Goal: Information Seeking & Learning: Learn about a topic

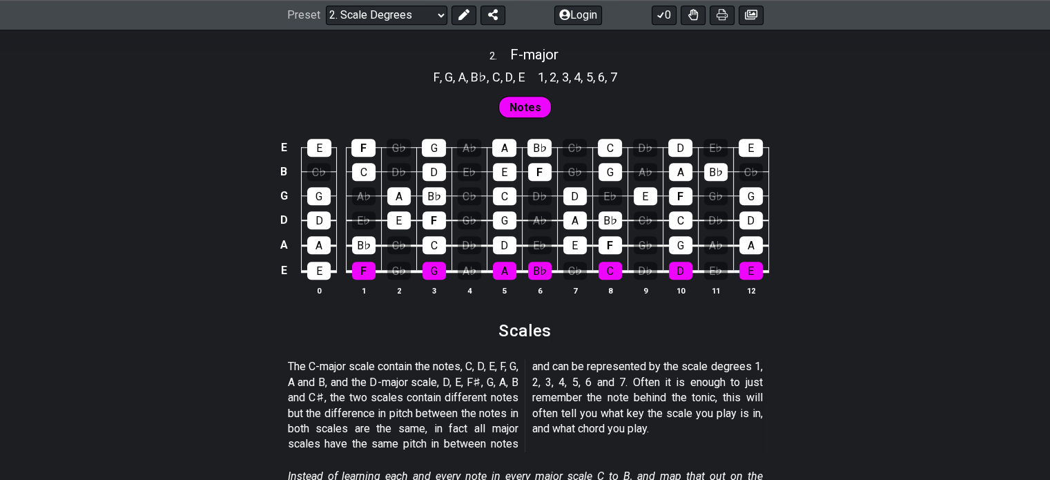
scroll to position [1175, 0]
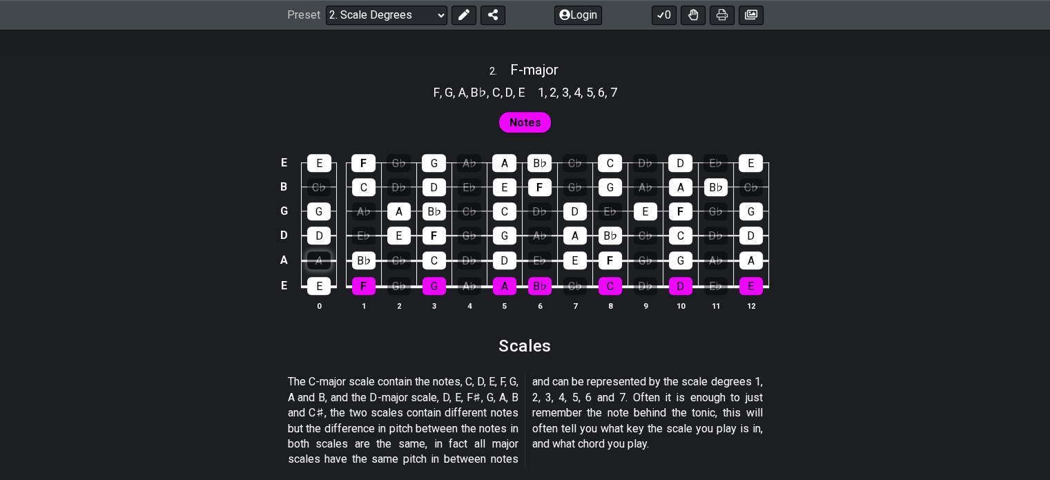
click at [323, 259] on div "A" at bounding box center [318, 260] width 23 height 18
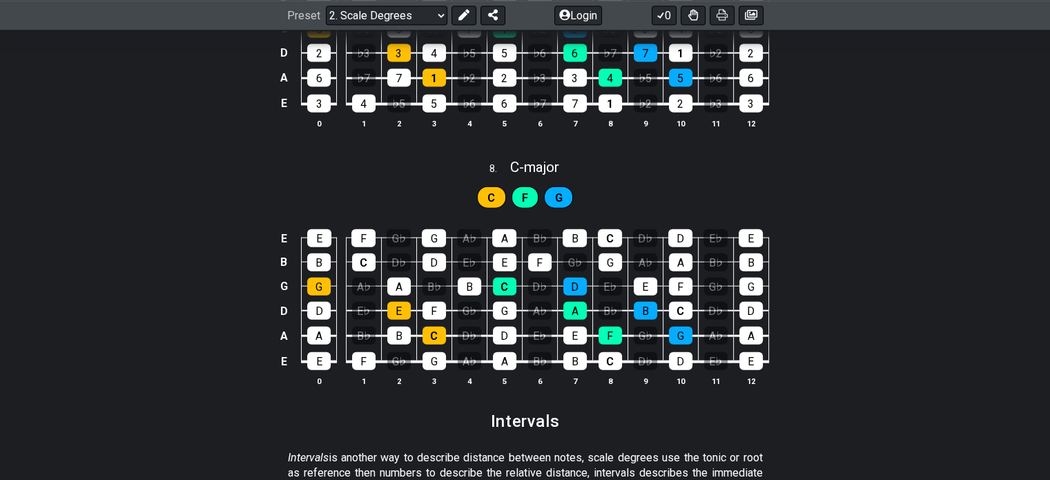
scroll to position [3206, 0]
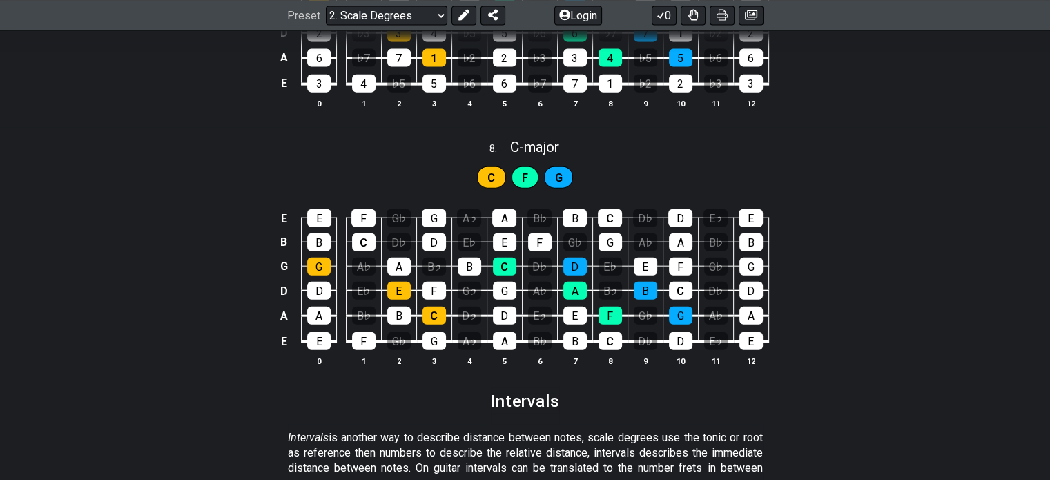
click at [525, 177] on span "F" at bounding box center [525, 178] width 6 height 20
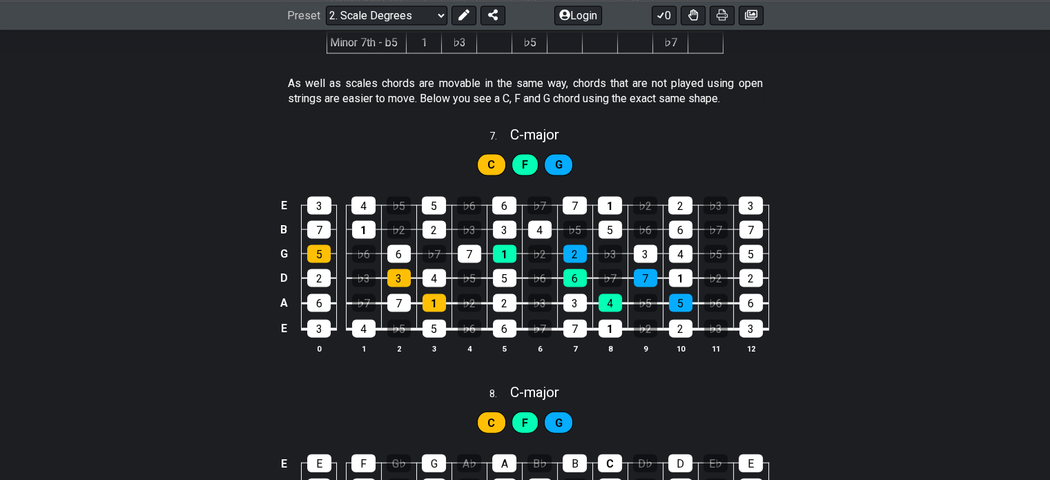
scroll to position [0, 0]
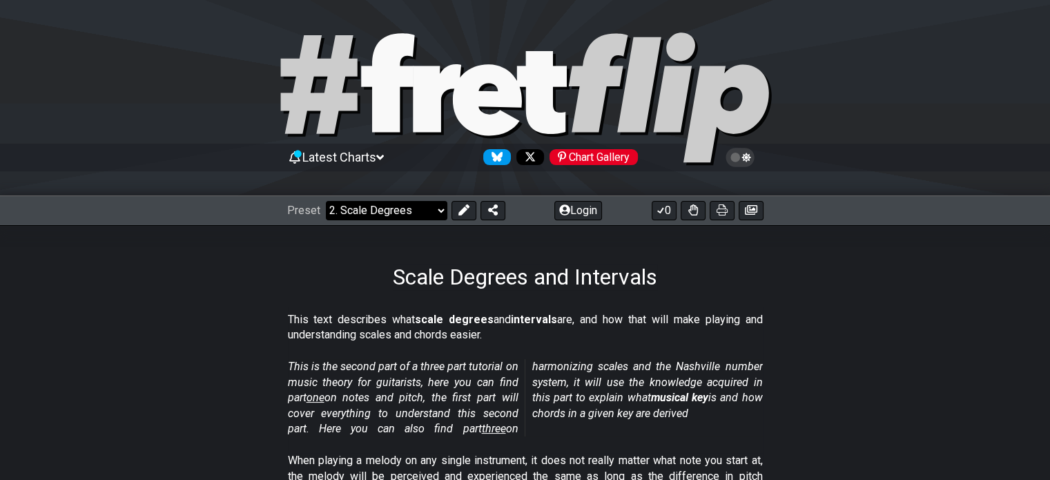
click at [385, 209] on select "Welcome to #fretflip! Initial Preset Custom Preset Minor Pentatonic Major Penta…" at bounding box center [386, 210] width 121 height 19
click at [326, 201] on select "Welcome to #fretflip! Initial Preset Custom Preset Minor Pentatonic Major Penta…" at bounding box center [386, 210] width 121 height 19
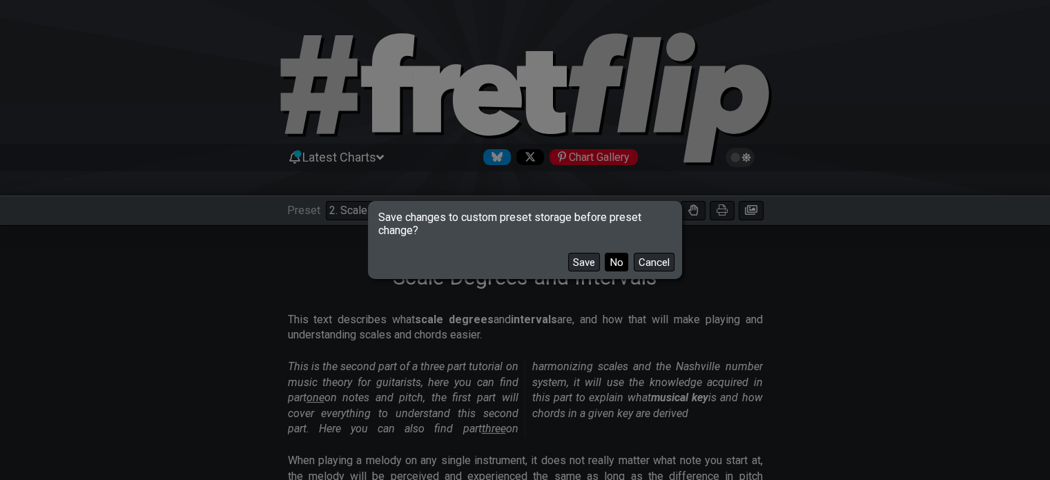
click at [610, 263] on button "No" at bounding box center [616, 262] width 23 height 19
select select "/minor-pentatonic"
select select "C"
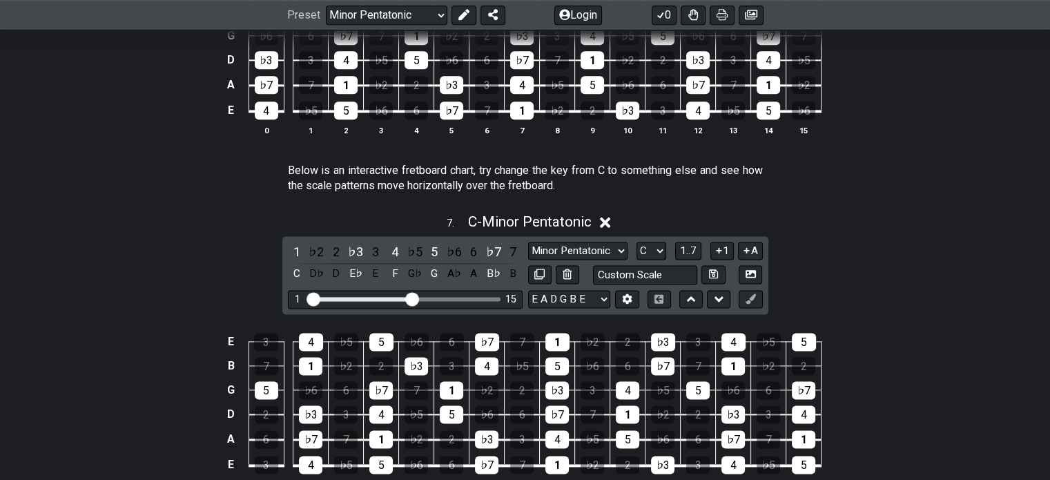
scroll to position [1771, 0]
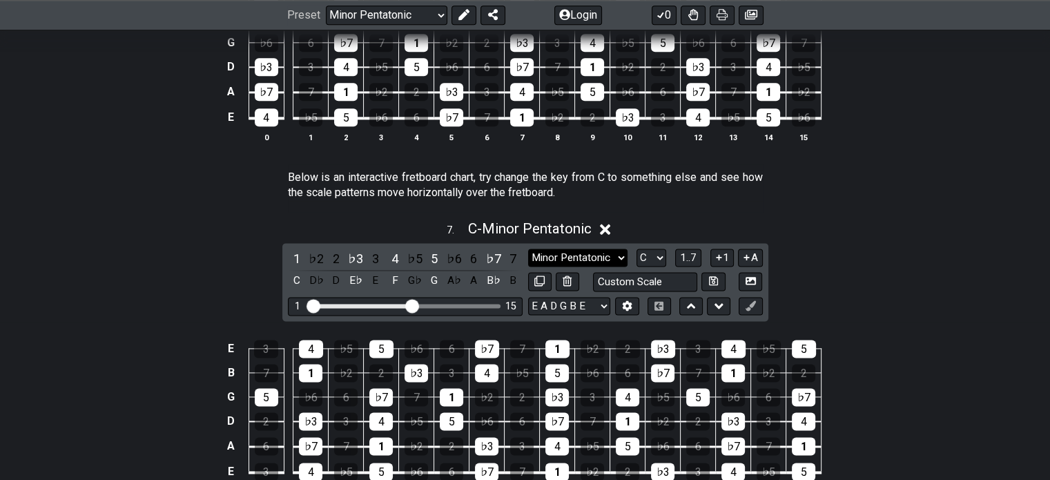
click at [607, 262] on select "Minor Pentatonic New Scale Minor Pentatonic Major Pentatonic Minor Blues Major …" at bounding box center [577, 257] width 99 height 19
select select "Dorian"
click at [528, 250] on select "Minor Pentatonic New Scale Minor Pentatonic Major Pentatonic Minor Blues Major …" at bounding box center [577, 257] width 99 height 19
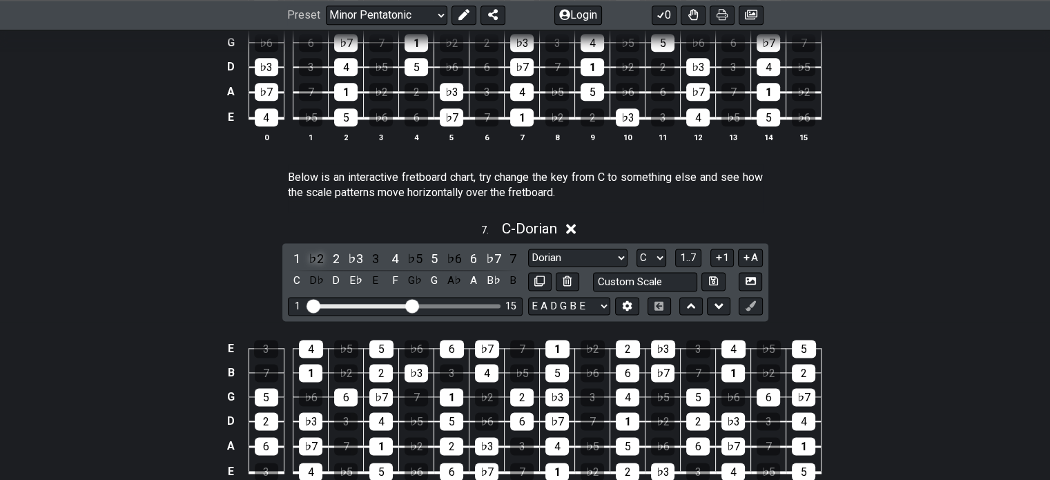
click at [317, 262] on div "♭2" at bounding box center [316, 258] width 18 height 19
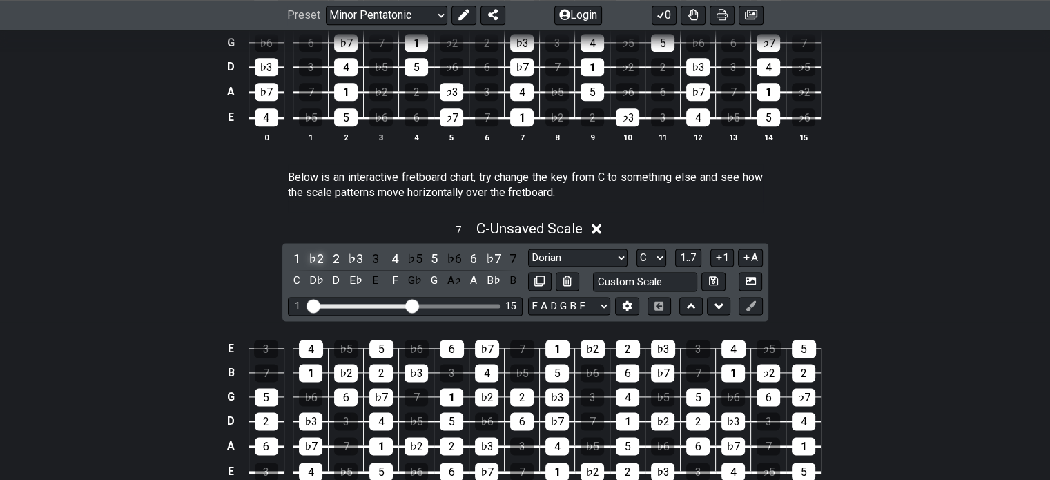
click at [317, 262] on div "♭2" at bounding box center [316, 258] width 18 height 19
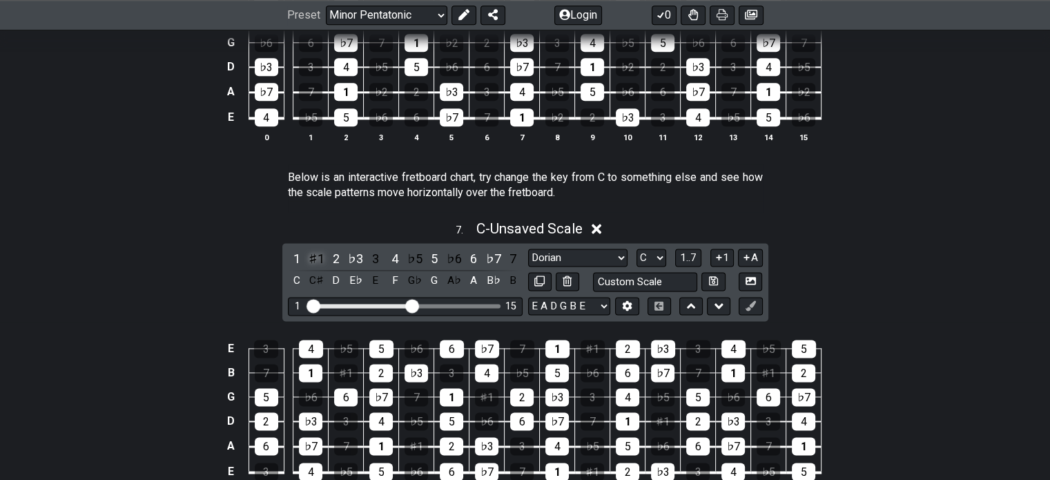
click at [315, 258] on div "♯1" at bounding box center [316, 258] width 18 height 19
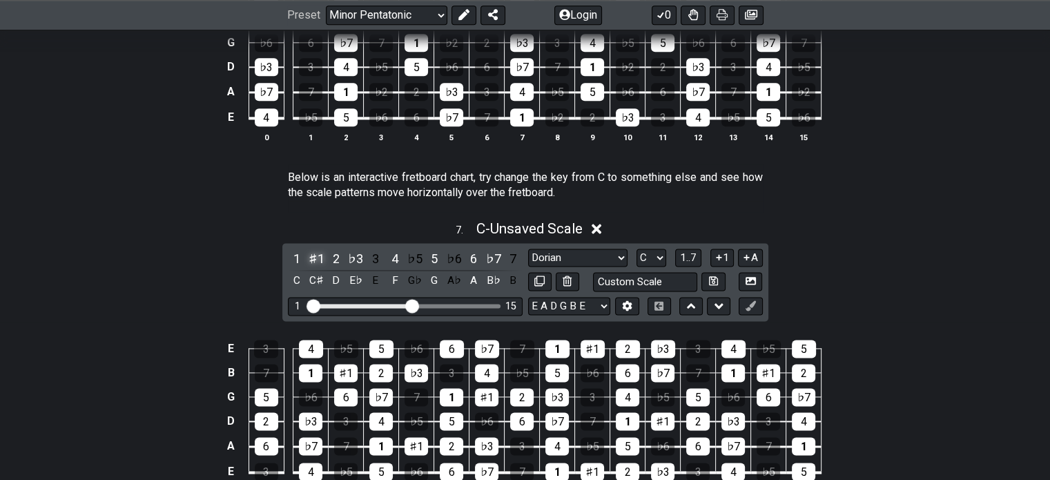
click at [315, 258] on div "♯1" at bounding box center [316, 258] width 18 height 19
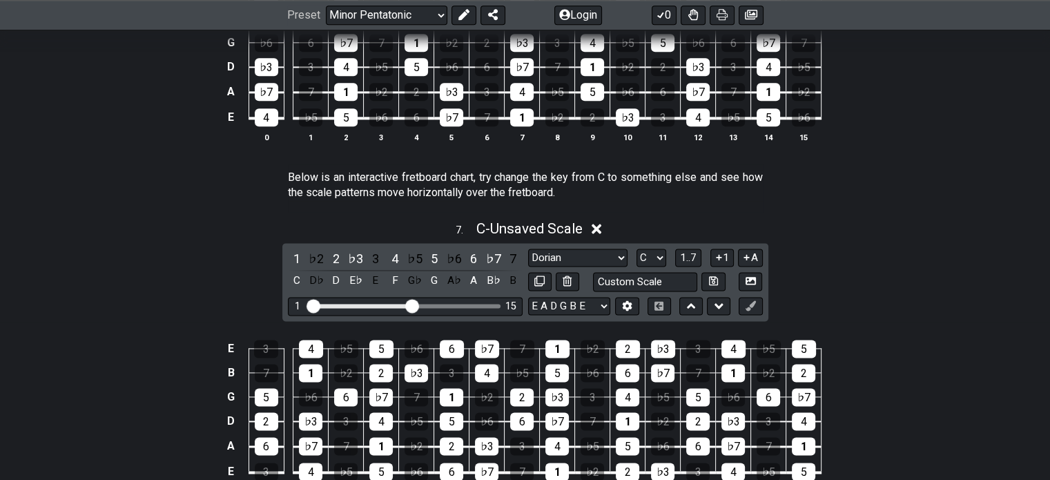
click at [601, 231] on icon at bounding box center [597, 229] width 10 height 10
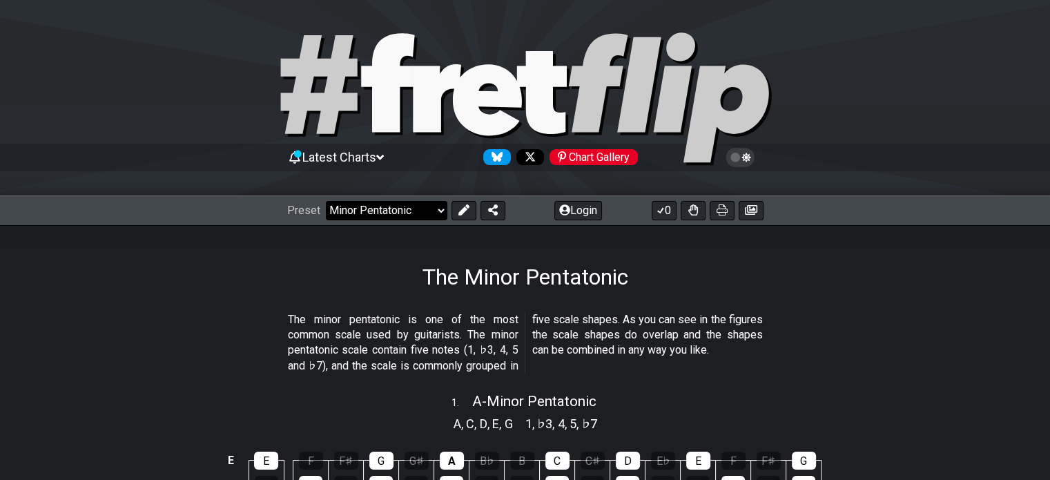
click at [394, 210] on select "Welcome to #fretflip! Initial Preset Custom Preset Minor Pentatonic Major Penta…" at bounding box center [386, 210] width 121 height 19
click at [326, 201] on select "Welcome to #fretflip! Initial Preset Custom Preset Minor Pentatonic Major Penta…" at bounding box center [386, 210] width 121 height 19
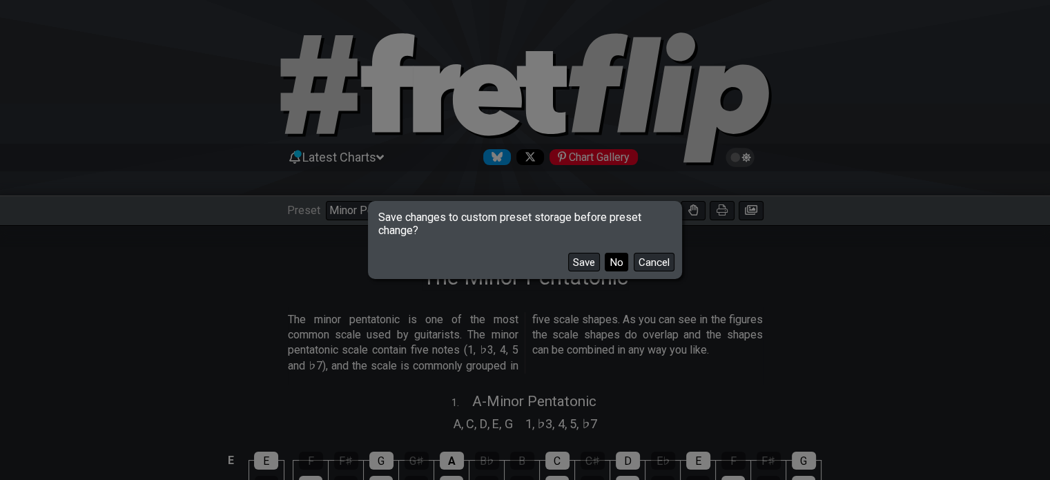
click at [608, 261] on button "No" at bounding box center [616, 262] width 23 height 19
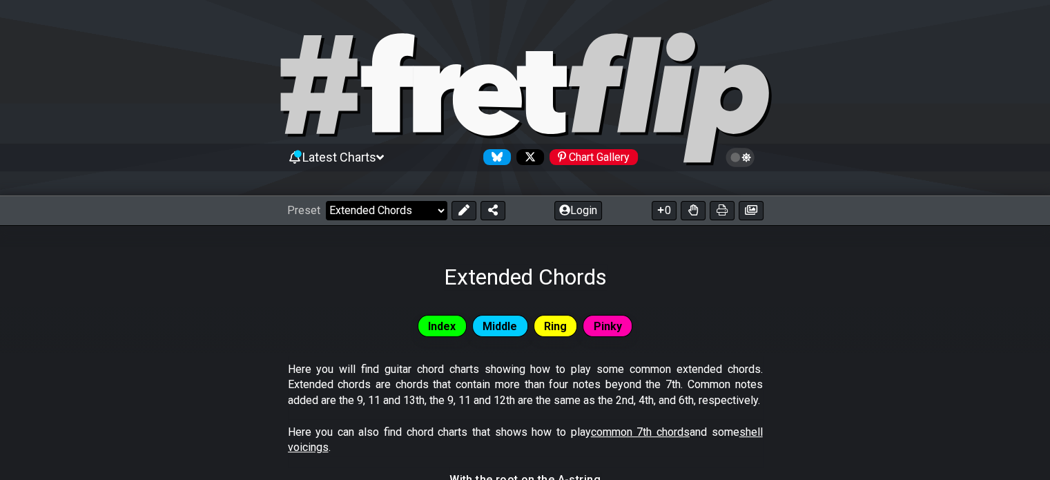
click at [380, 211] on select "Welcome to #fretflip! Initial Preset Custom Preset Minor Pentatonic Major Penta…" at bounding box center [386, 210] width 121 height 19
click at [326, 201] on select "Welcome to #fretflip! Initial Preset Custom Preset Minor Pentatonic Major Penta…" at bounding box center [386, 210] width 121 height 19
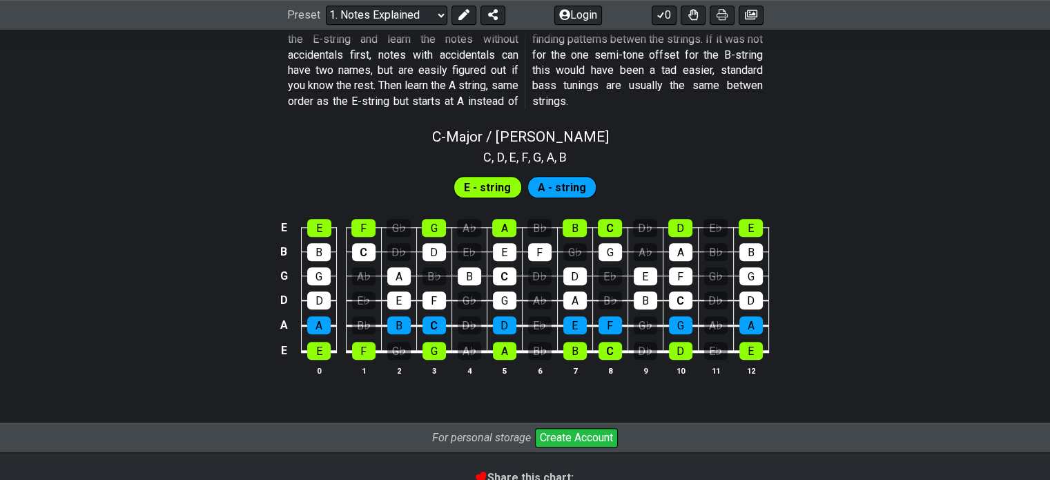
scroll to position [1290, 0]
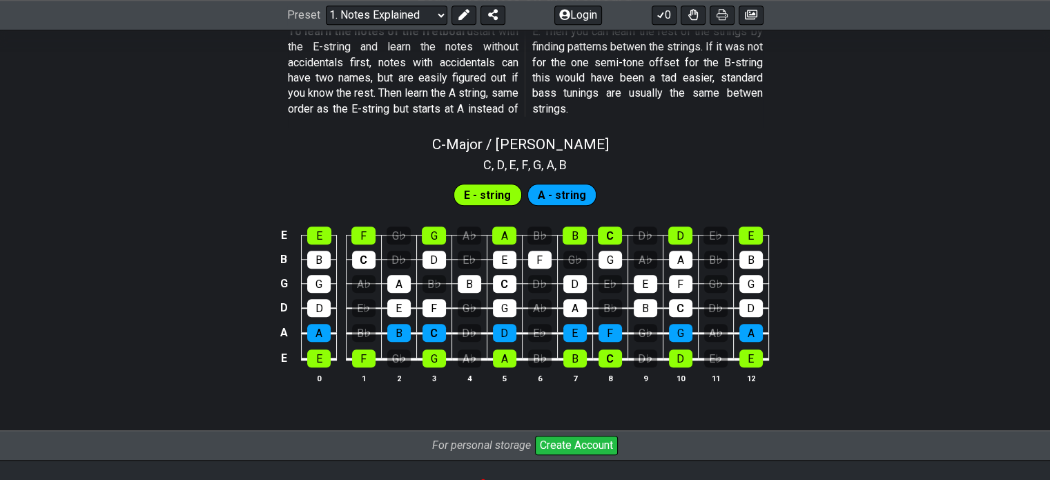
click at [579, 189] on span "A - string" at bounding box center [562, 195] width 48 height 20
click at [575, 262] on div "G♭" at bounding box center [574, 260] width 23 height 18
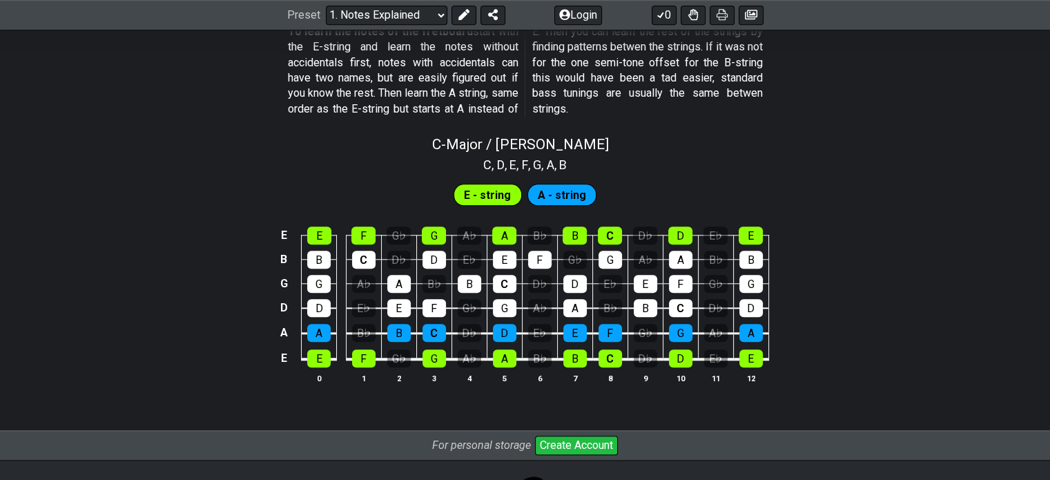
click at [549, 193] on span "A - string" at bounding box center [562, 195] width 48 height 20
click at [316, 334] on div "A" at bounding box center [318, 333] width 23 height 18
click at [356, 334] on div "B♭" at bounding box center [363, 333] width 23 height 18
click at [373, 281] on div "A♭" at bounding box center [363, 284] width 23 height 18
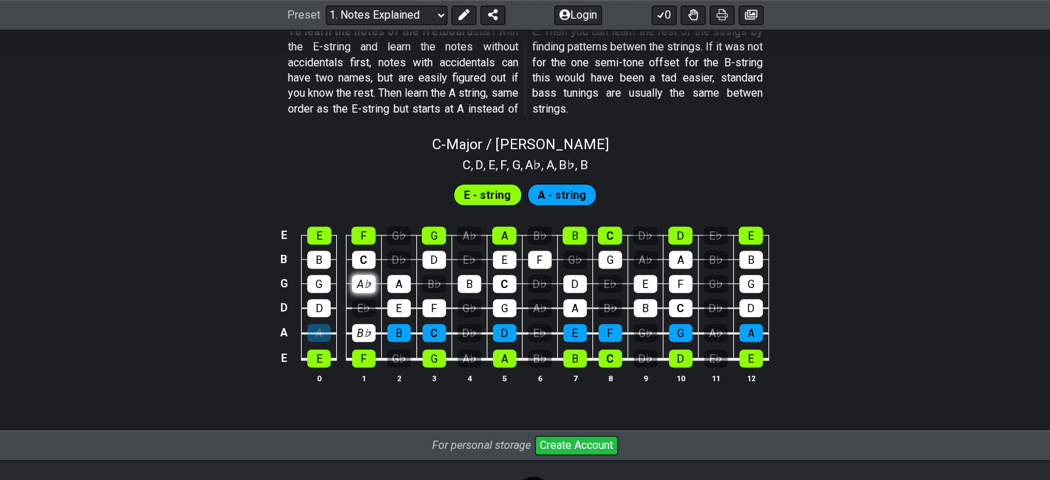
click at [373, 281] on div "A♭" at bounding box center [363, 284] width 23 height 18
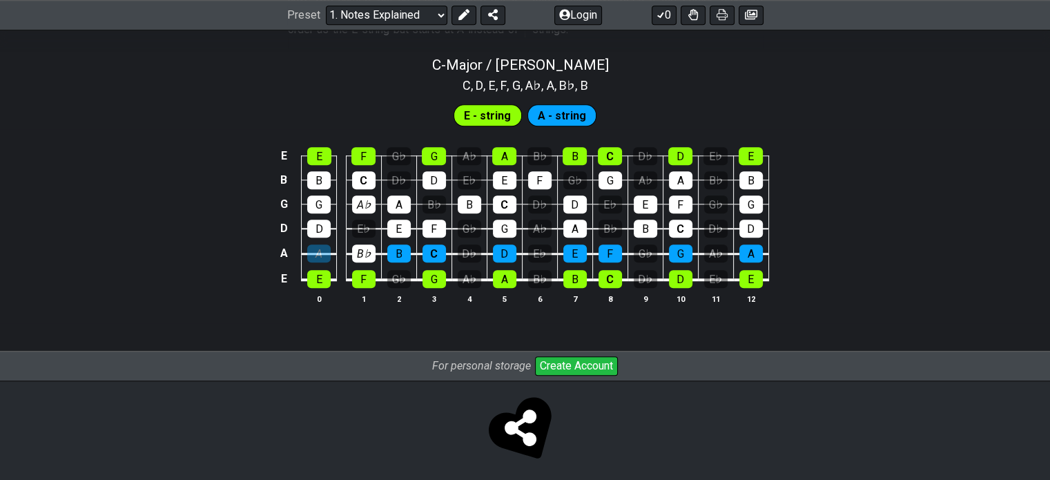
scroll to position [1376, 0]
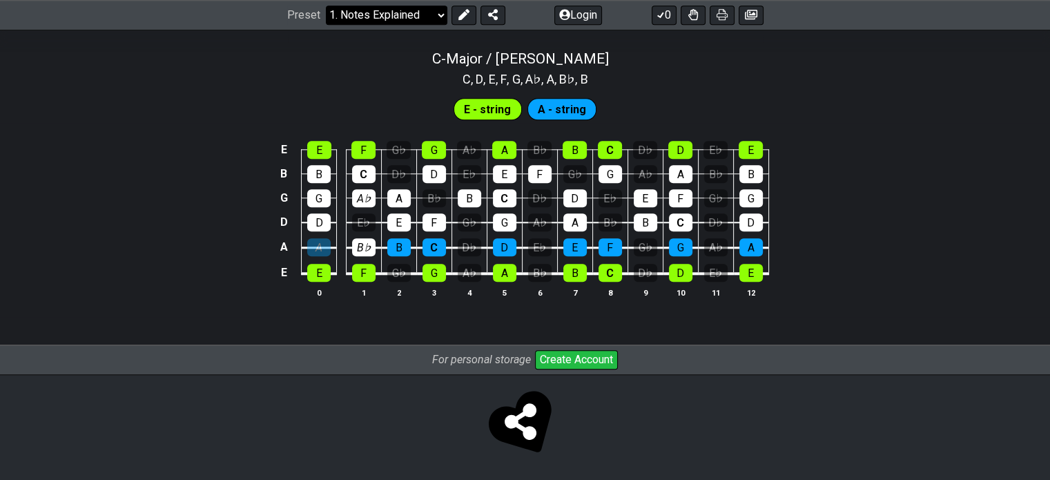
click at [419, 10] on select "Welcome to #fretflip! Initial Preset Custom Preset Minor Pentatonic Major Penta…" at bounding box center [386, 15] width 121 height 19
click at [326, 6] on select "Welcome to #fretflip! Initial Preset Custom Preset Minor Pentatonic Major Penta…" at bounding box center [386, 15] width 121 height 19
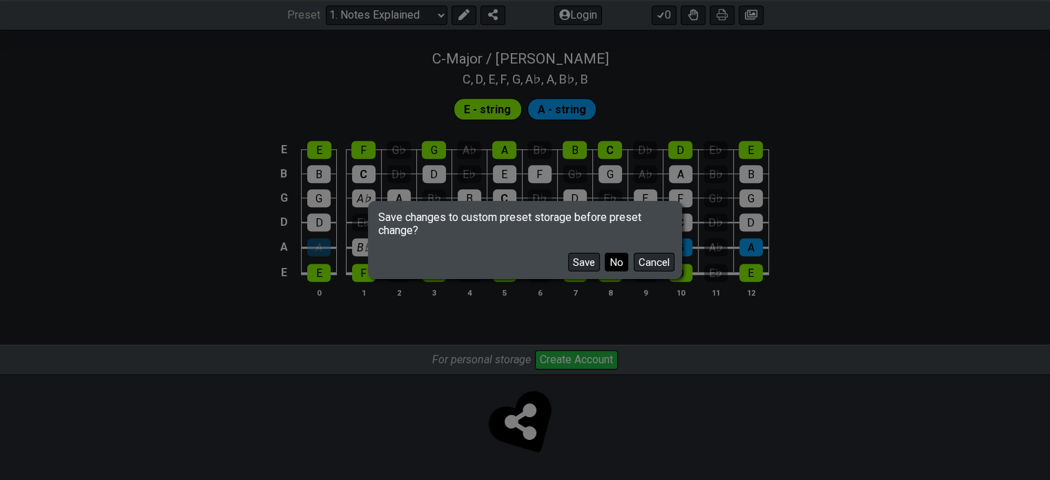
click at [619, 259] on button "No" at bounding box center [616, 262] width 23 height 19
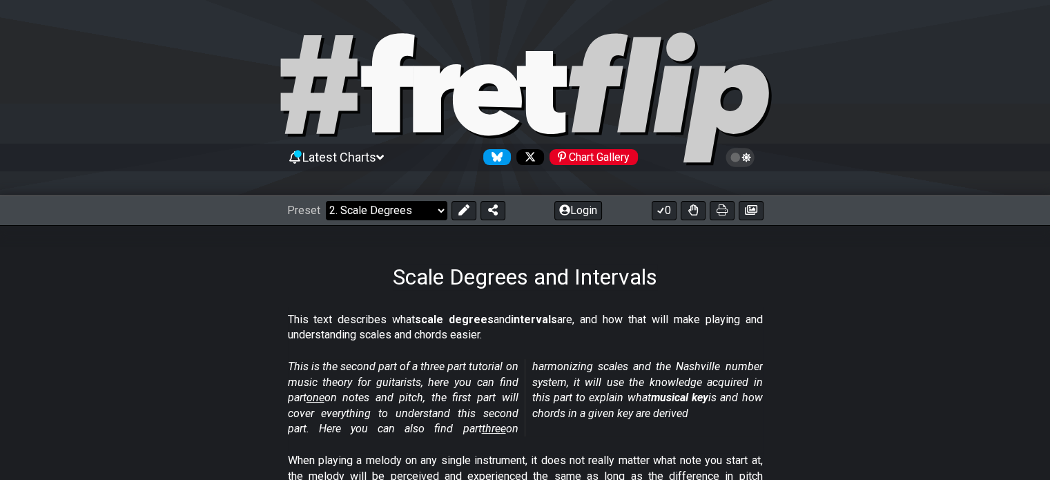
click at [383, 215] on select "Welcome to #fretflip! Initial Preset Custom Preset Minor Pentatonic Major Penta…" at bounding box center [386, 210] width 121 height 19
click at [326, 201] on select "Welcome to #fretflip! Initial Preset Custom Preset Minor Pentatonic Major Penta…" at bounding box center [386, 210] width 121 height 19
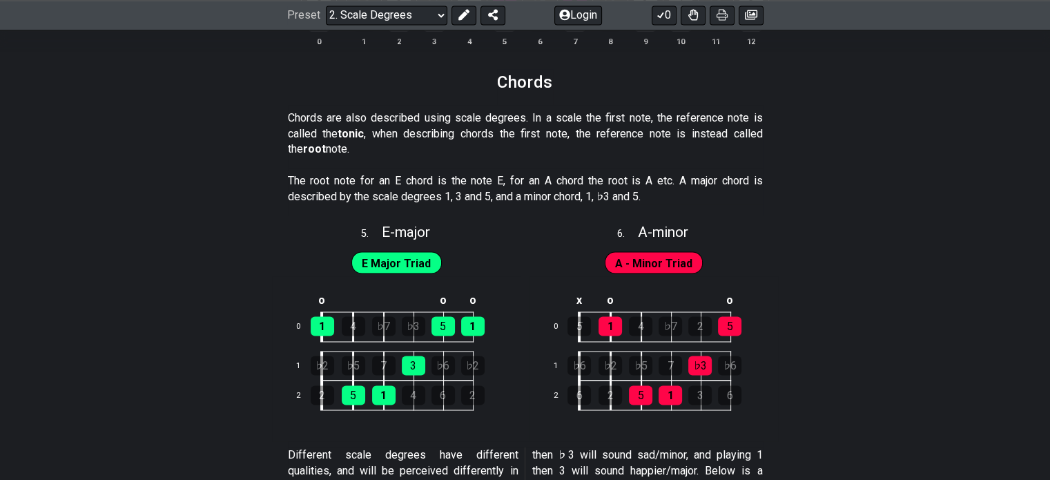
scroll to position [2244, 0]
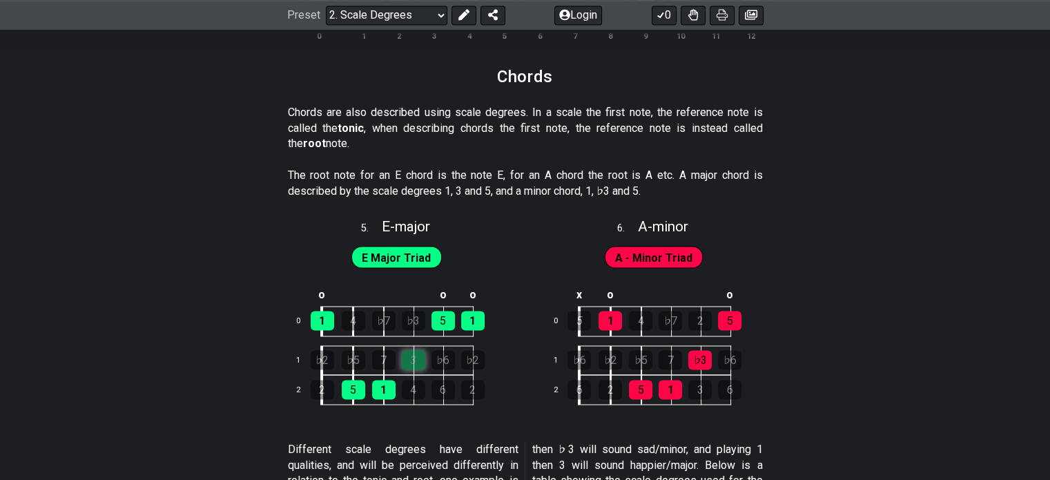
click at [411, 362] on div "3" at bounding box center [413, 359] width 23 height 19
click at [411, 364] on div "3" at bounding box center [413, 359] width 23 height 19
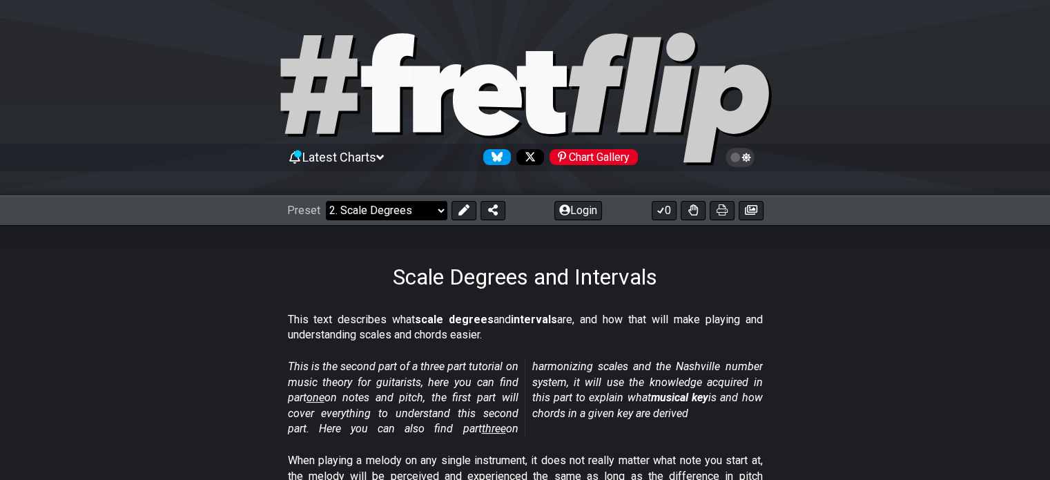
click at [384, 201] on select "Welcome to #fretflip! Initial Preset Custom Preset Minor Pentatonic Major Penta…" at bounding box center [386, 210] width 121 height 19
click at [326, 201] on select "Welcome to #fretflip! Initial Preset Custom Preset Minor Pentatonic Major Penta…" at bounding box center [386, 210] width 121 height 19
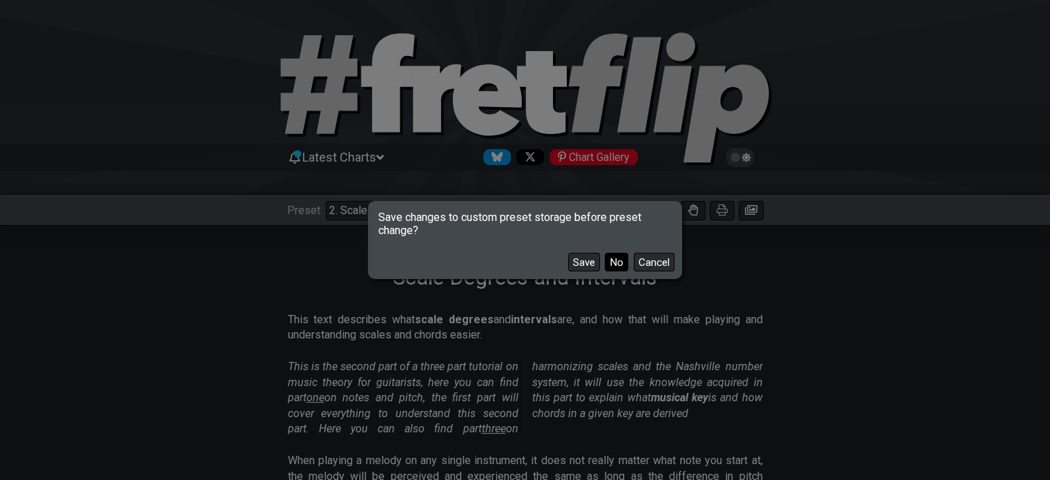
click at [614, 253] on button "No" at bounding box center [616, 262] width 23 height 19
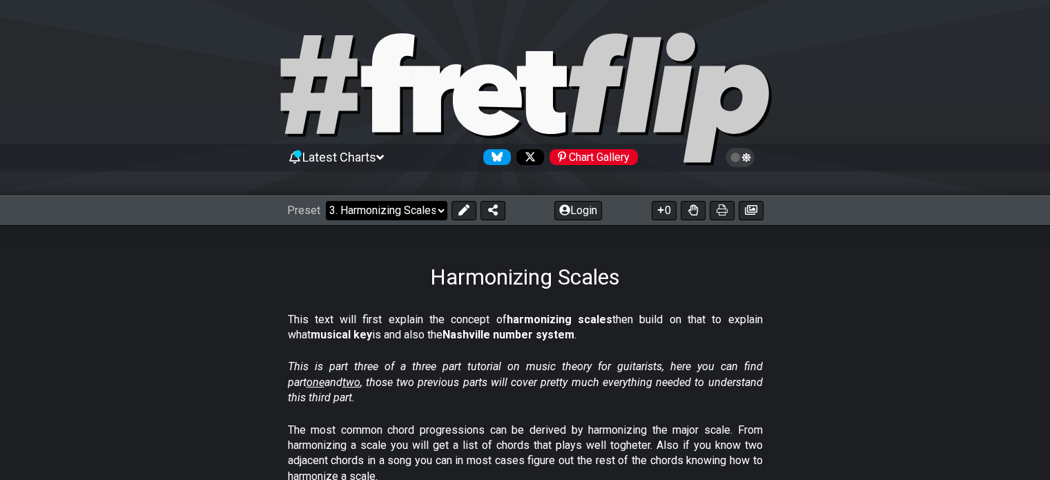
click at [407, 211] on select "Welcome to #fretflip! Initial Preset Custom Preset Minor Pentatonic Major Penta…" at bounding box center [386, 210] width 121 height 19
click at [326, 201] on select "Welcome to #fretflip! Initial Preset Custom Preset Minor Pentatonic Major Penta…" at bounding box center [386, 210] width 121 height 19
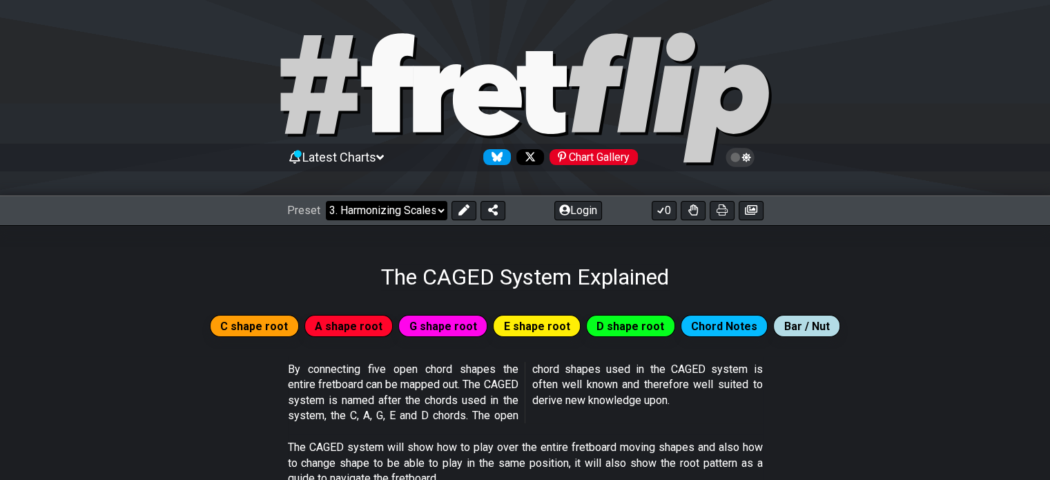
select select "/the-caged-system"
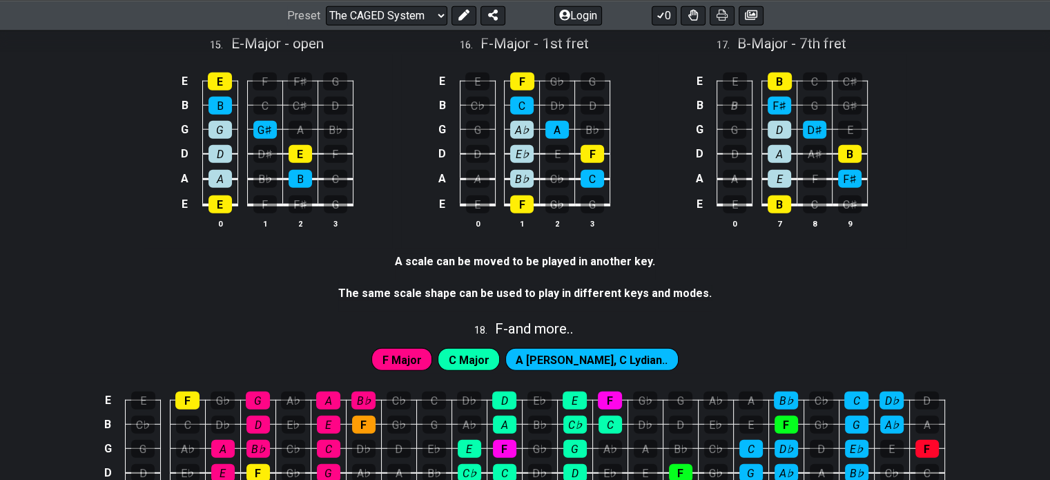
scroll to position [3548, 0]
